Goal: Task Accomplishment & Management: Manage account settings

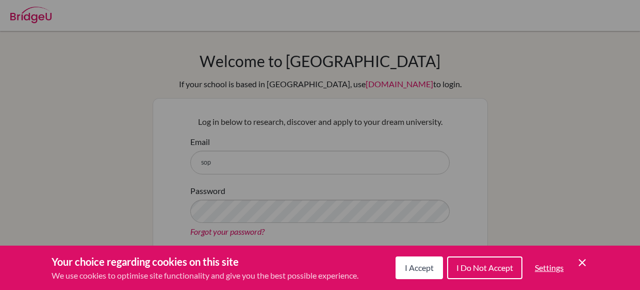
click at [419, 269] on span "I Accept" at bounding box center [419, 267] width 29 height 10
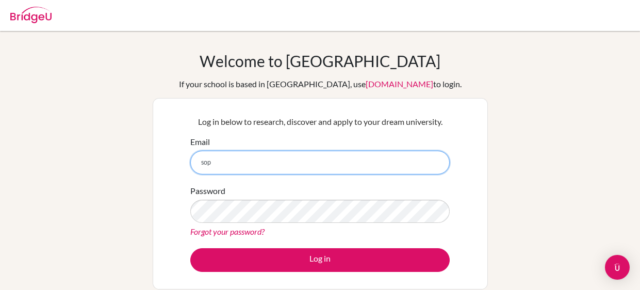
click at [251, 163] on input "sop" at bounding box center [319, 162] width 259 height 24
type input "[EMAIL_ADDRESS][DOMAIN_NAME]"
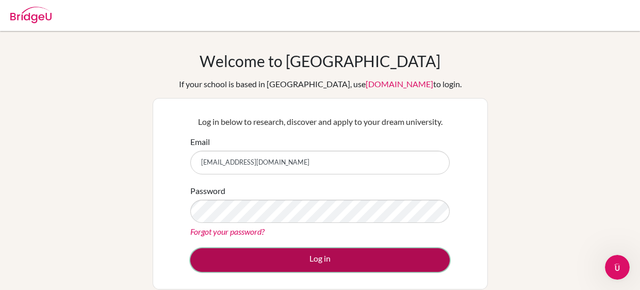
click at [243, 248] on button "Log in" at bounding box center [319, 260] width 259 height 24
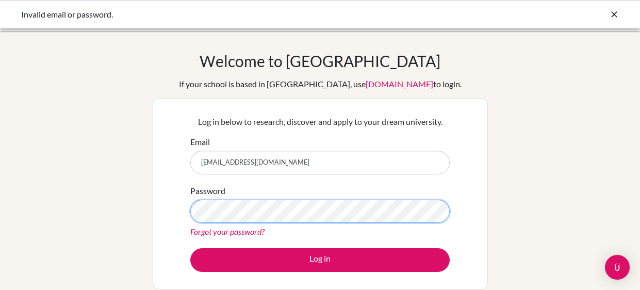
click at [190, 248] on button "Log in" at bounding box center [319, 260] width 259 height 24
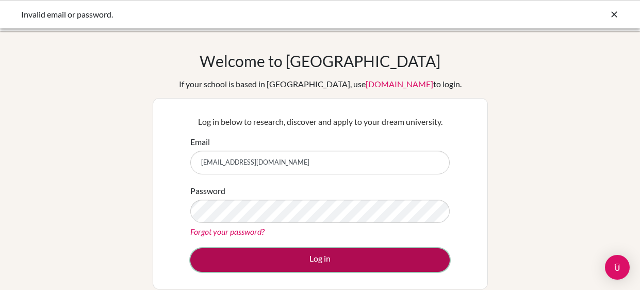
click at [257, 256] on button "Log in" at bounding box center [319, 260] width 259 height 24
click at [235, 257] on button "Log in" at bounding box center [319, 260] width 259 height 24
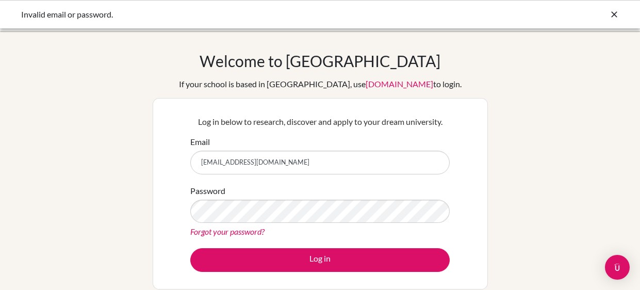
click at [212, 235] on link "Forgot your password?" at bounding box center [227, 231] width 74 height 10
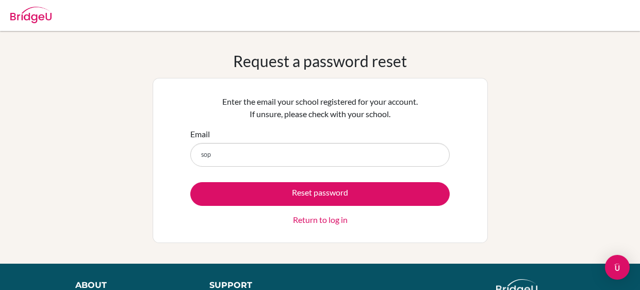
type input "[EMAIL_ADDRESS][DOMAIN_NAME]"
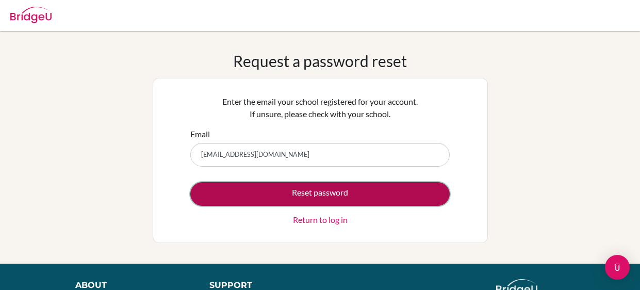
click at [306, 195] on button "Reset password" at bounding box center [319, 194] width 259 height 24
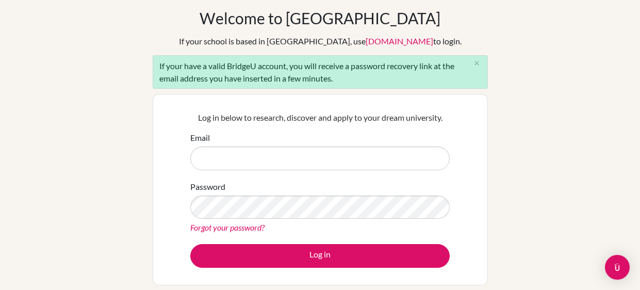
scroll to position [44, 0]
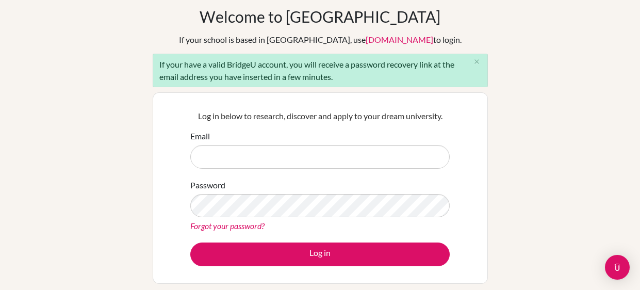
click at [422, 37] on div "If your school is based in China, use app.bridge-u.com.cn to login." at bounding box center [320, 40] width 282 height 12
click at [257, 227] on link "Forgot your password?" at bounding box center [227, 226] width 74 height 10
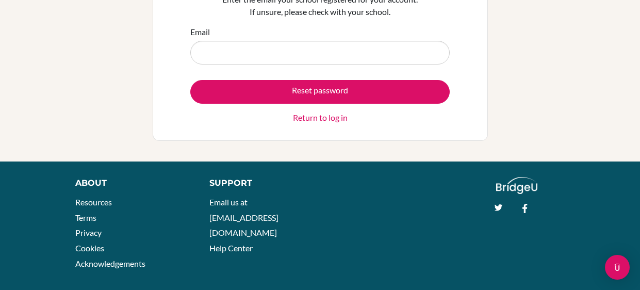
scroll to position [103, 0]
